Goal: Book appointment/travel/reservation

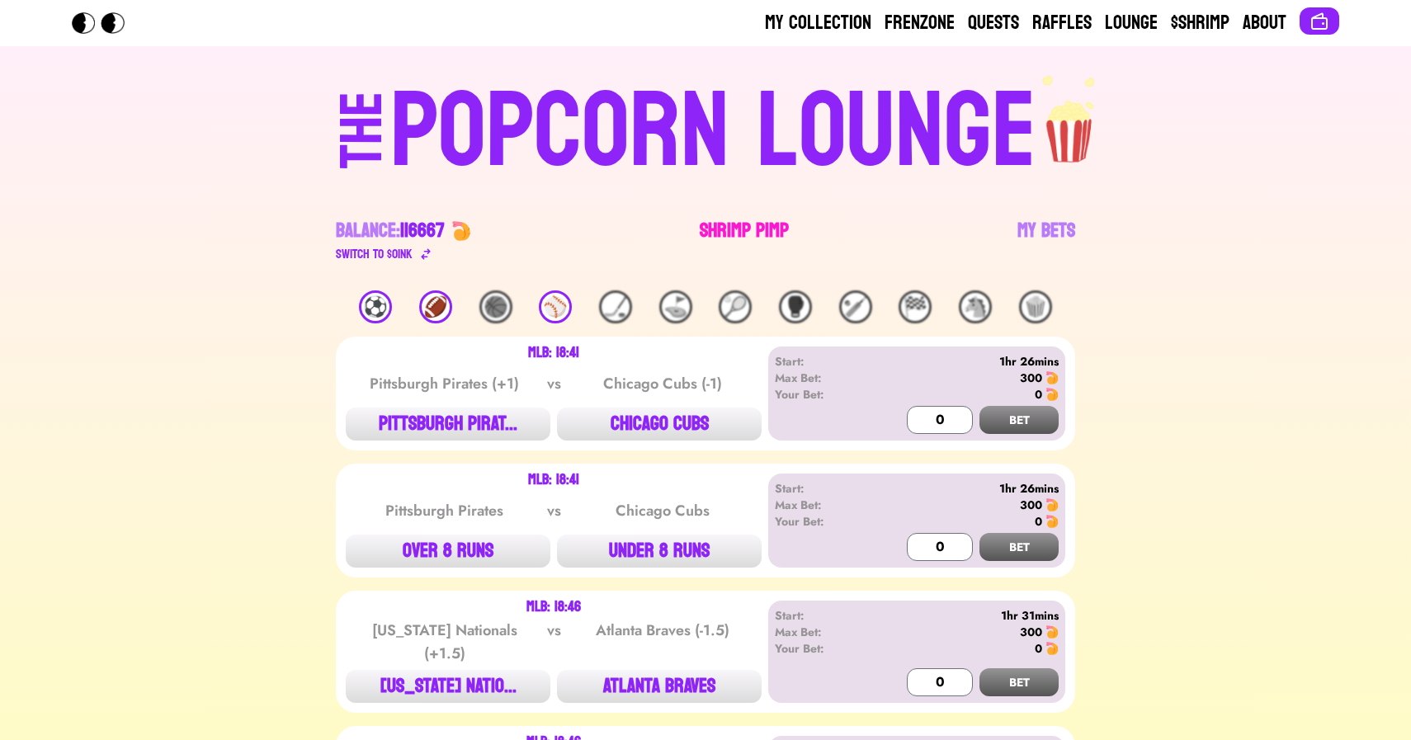
click at [755, 232] on link "Shrimp Pimp" at bounding box center [744, 241] width 89 height 46
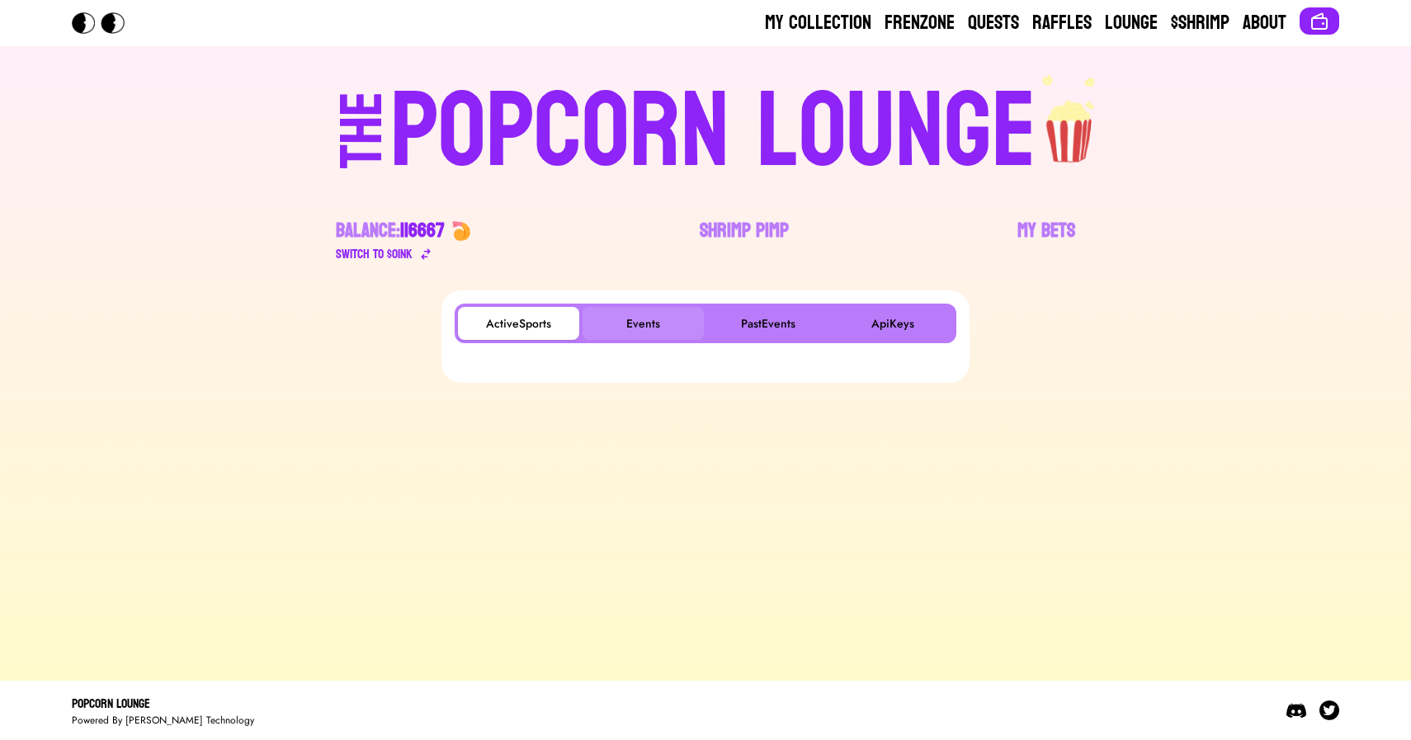
click at [645, 317] on button "Events" at bounding box center [643, 323] width 121 height 33
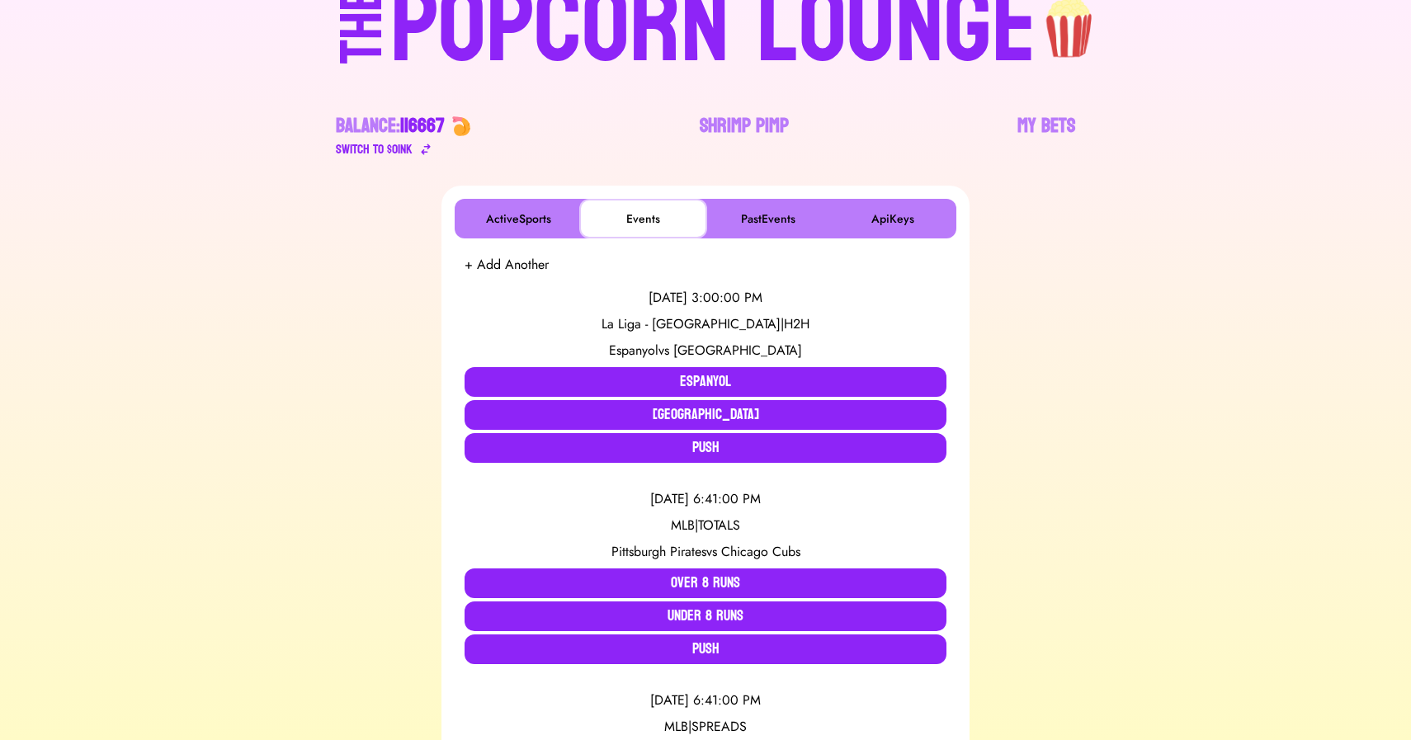
scroll to position [106, 0]
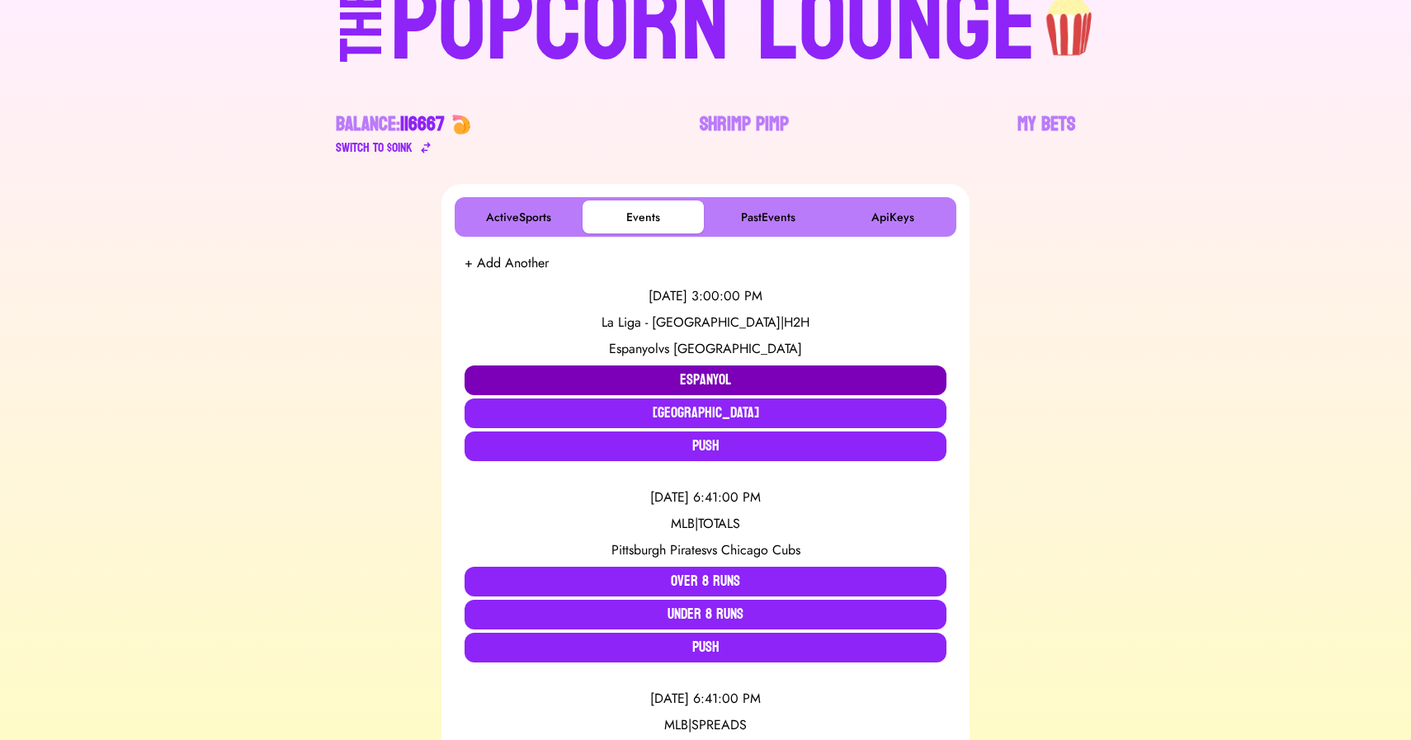
click at [562, 369] on button "Espanyol" at bounding box center [706, 381] width 482 height 30
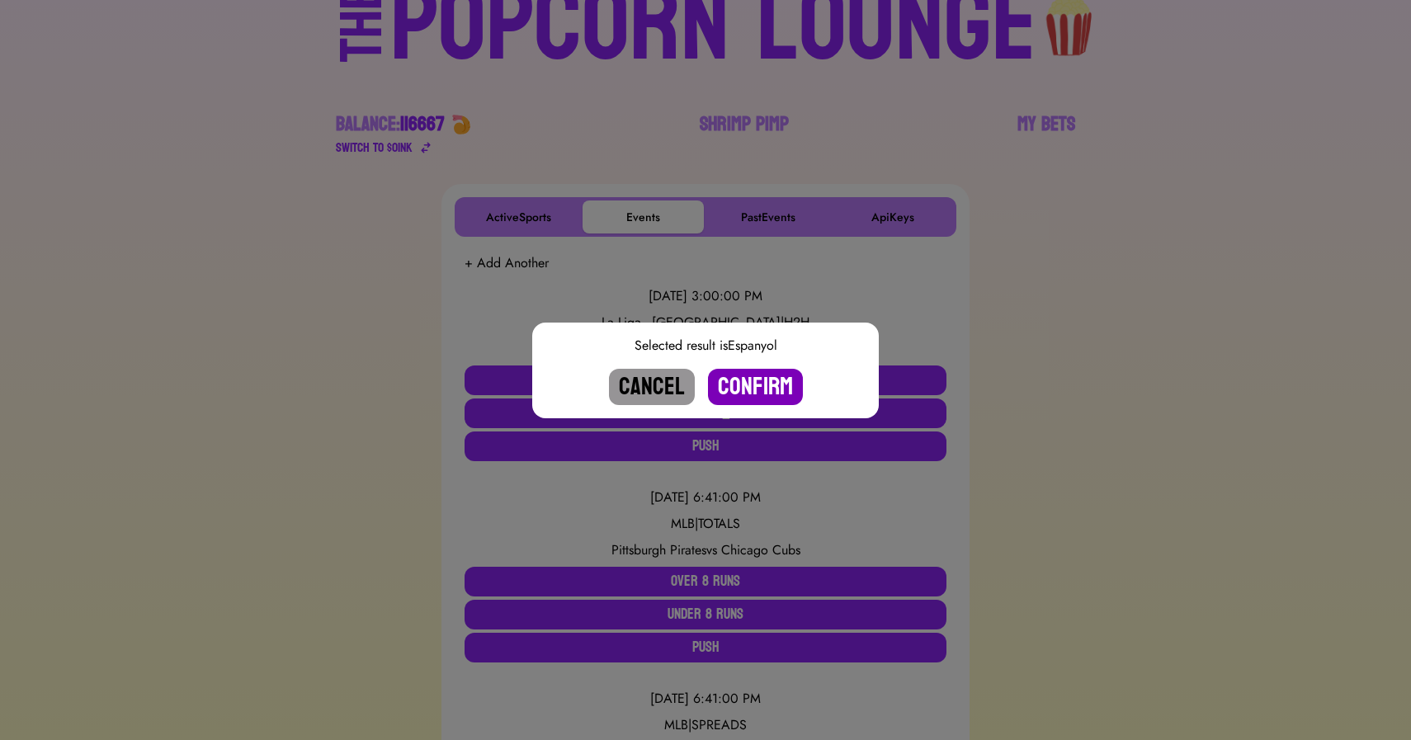
click at [743, 377] on button "Confirm" at bounding box center [755, 387] width 95 height 36
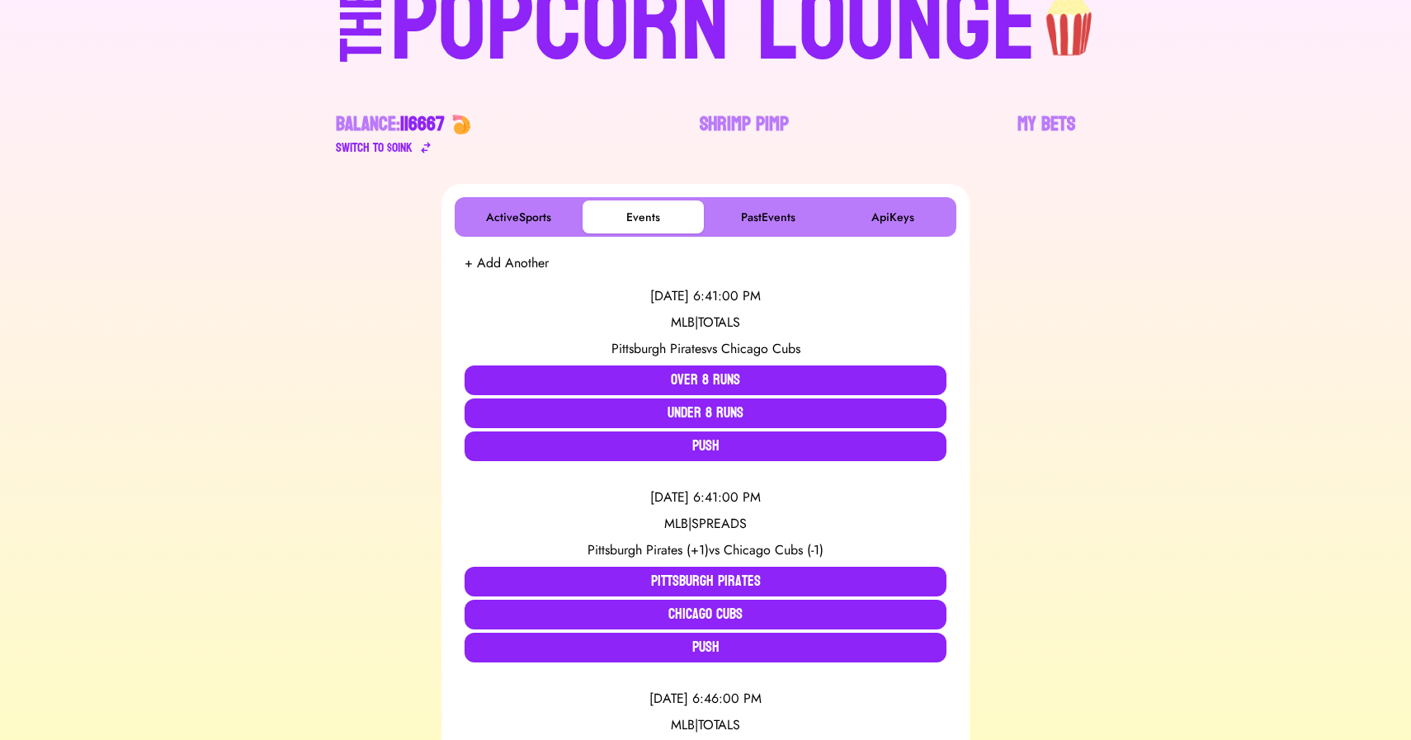
scroll to position [0, 0]
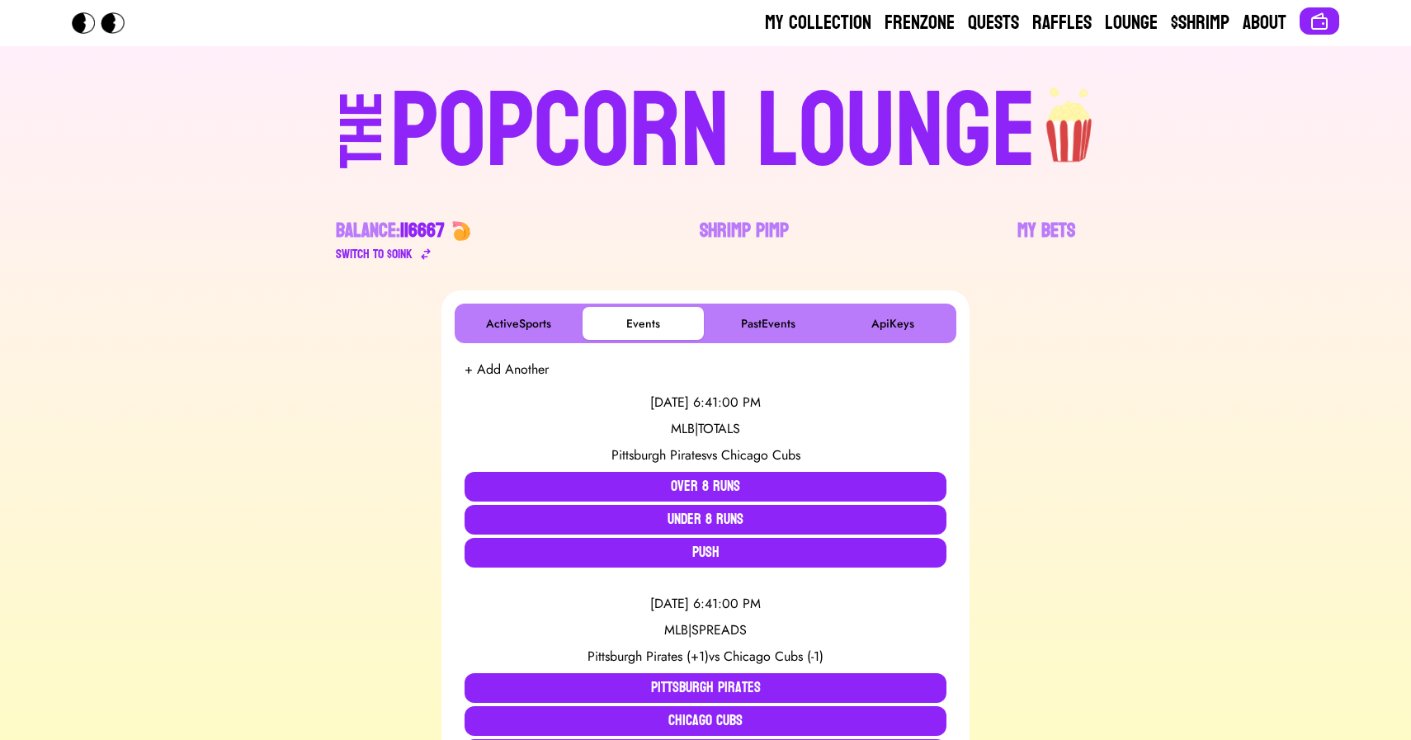
click at [702, 80] on div "POPCORN LOUNGE" at bounding box center [713, 132] width 646 height 106
